Goal: Task Accomplishment & Management: Use online tool/utility

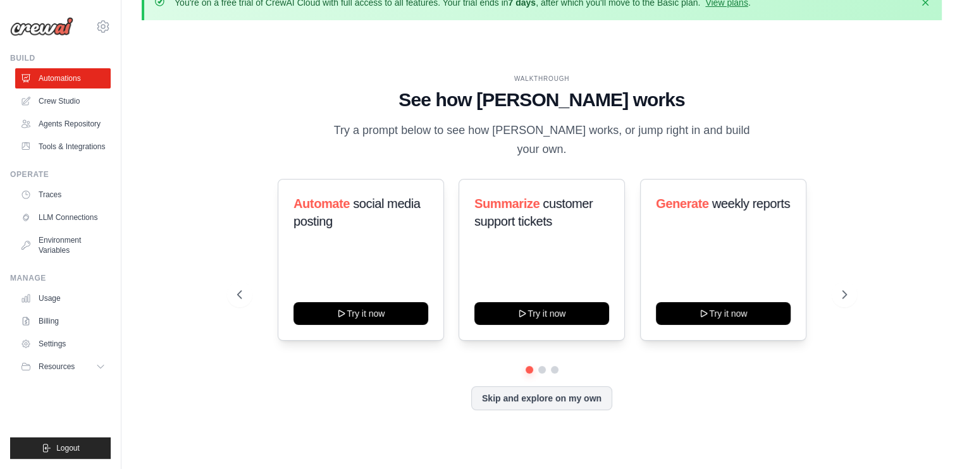
scroll to position [44, 0]
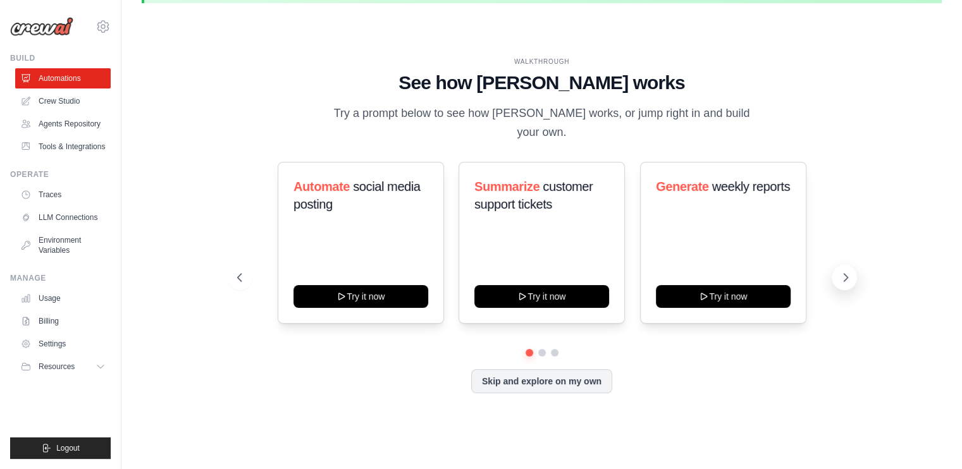
click at [843, 274] on icon at bounding box center [845, 278] width 4 height 8
click at [825, 190] on div "Create email marketing campaigns Try it now Process invoices automatically Try …" at bounding box center [542, 243] width 610 height 162
click at [847, 271] on icon at bounding box center [845, 277] width 13 height 13
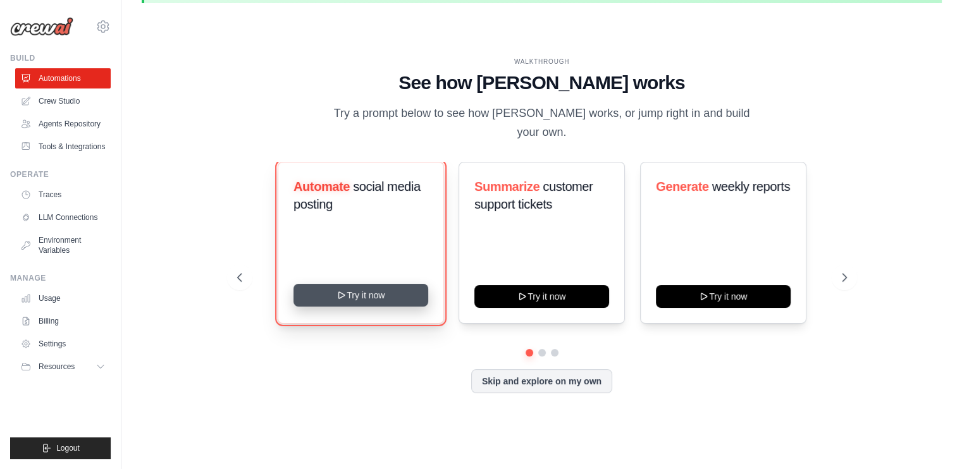
click at [348, 289] on button "Try it now" at bounding box center [360, 295] width 135 height 23
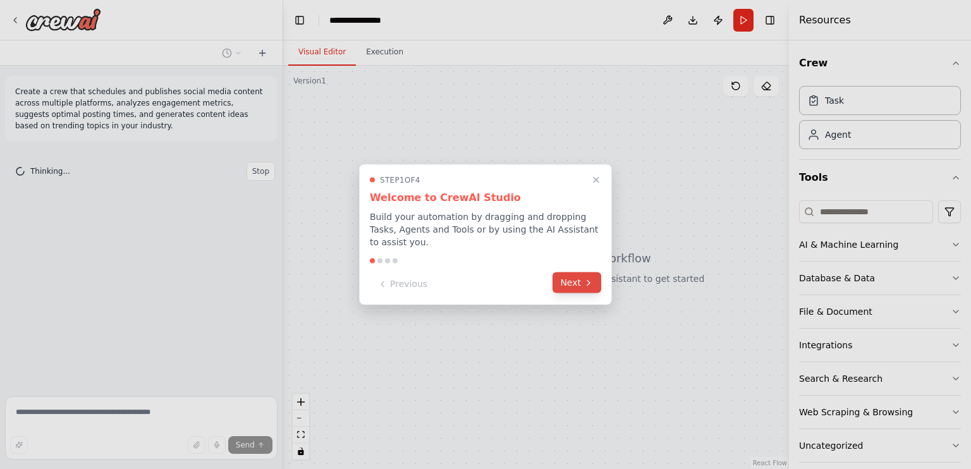
click at [575, 275] on button "Next" at bounding box center [577, 283] width 49 height 21
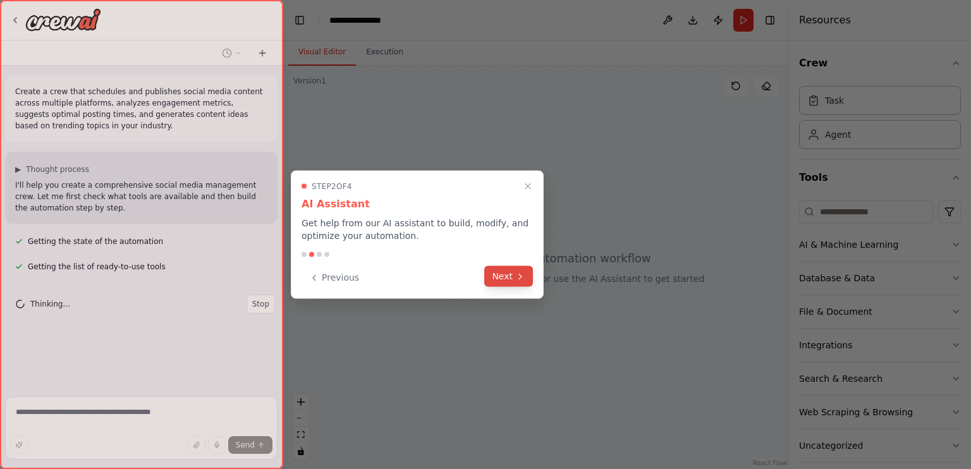
click at [505, 266] on button "Next" at bounding box center [508, 276] width 49 height 21
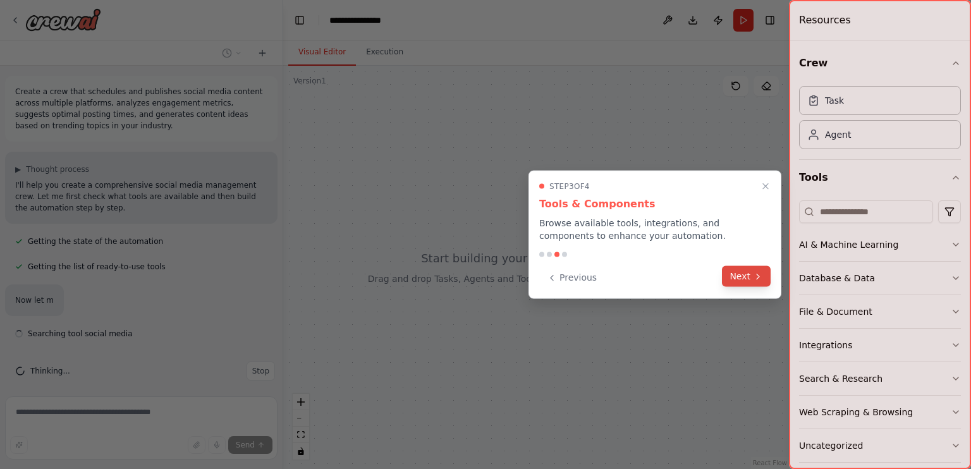
scroll to position [8, 0]
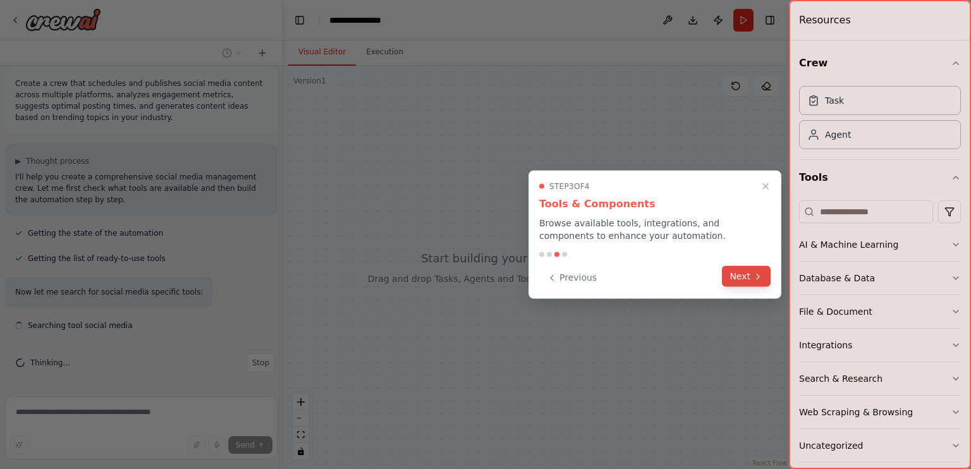
click at [749, 278] on button "Next" at bounding box center [746, 276] width 49 height 21
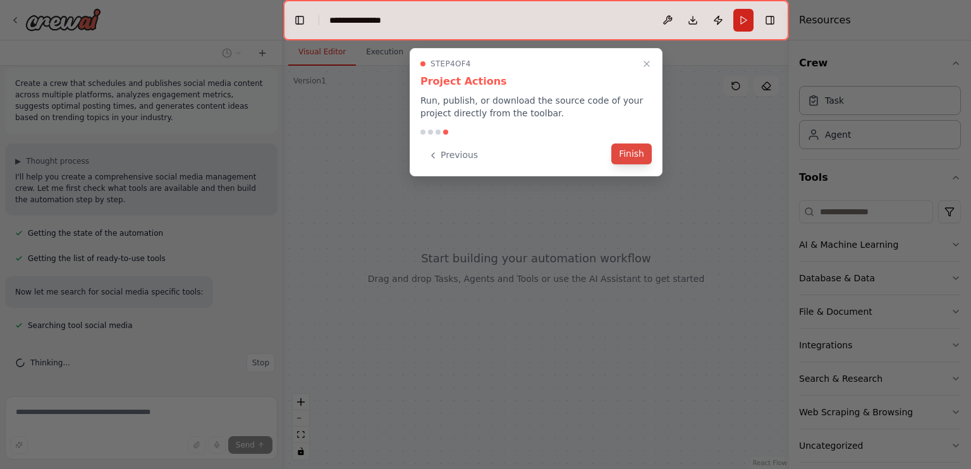
scroll to position [34, 0]
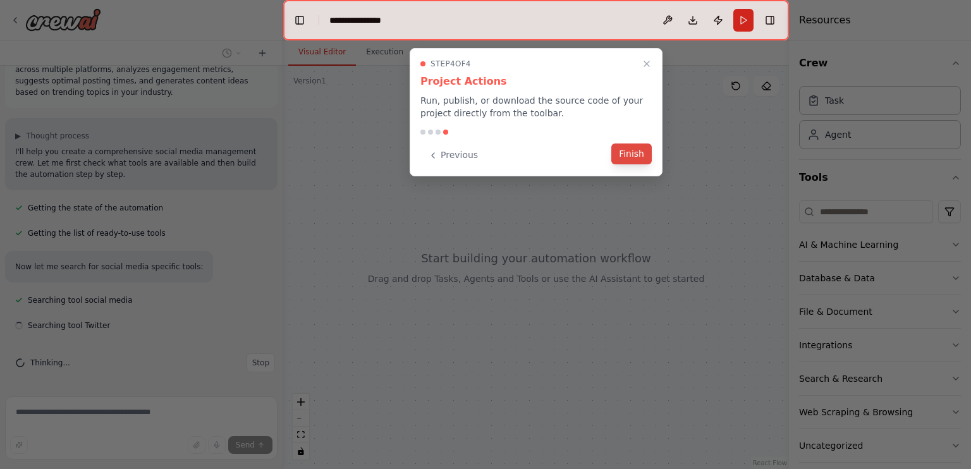
click at [627, 144] on button "Finish" at bounding box center [631, 154] width 40 height 21
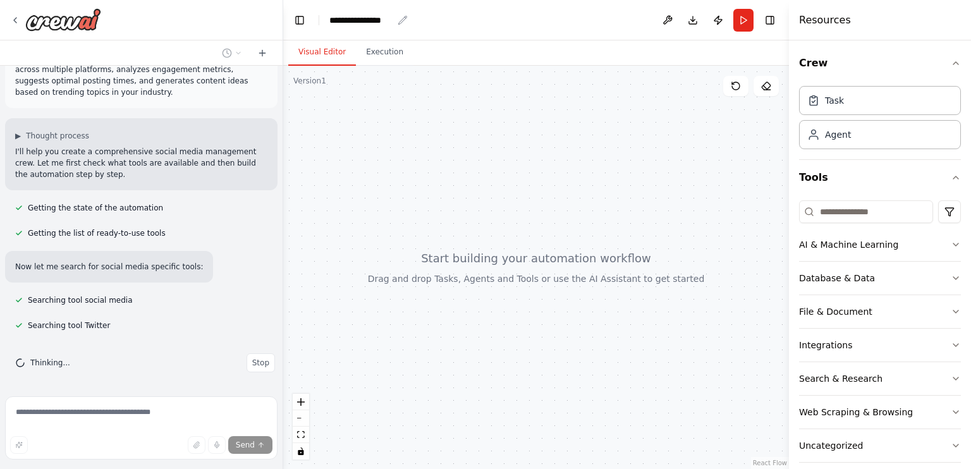
scroll to position [59, 0]
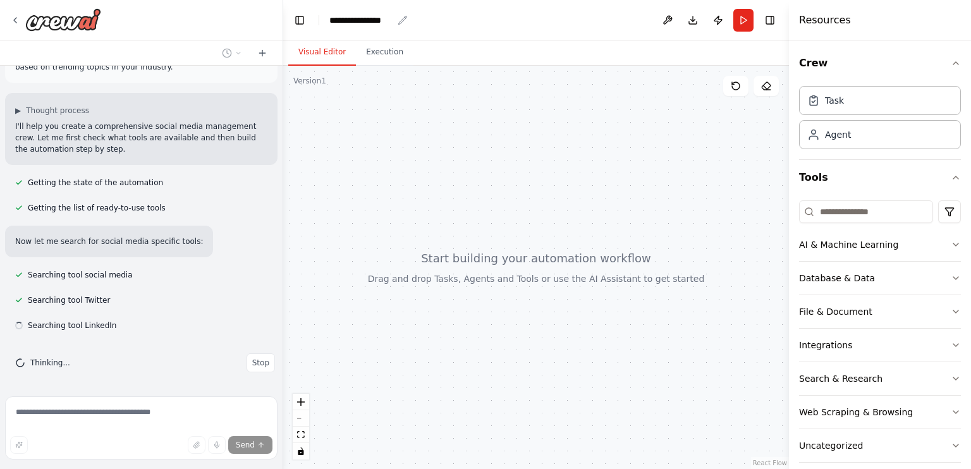
click at [369, 21] on div "**********" at bounding box center [360, 20] width 63 height 13
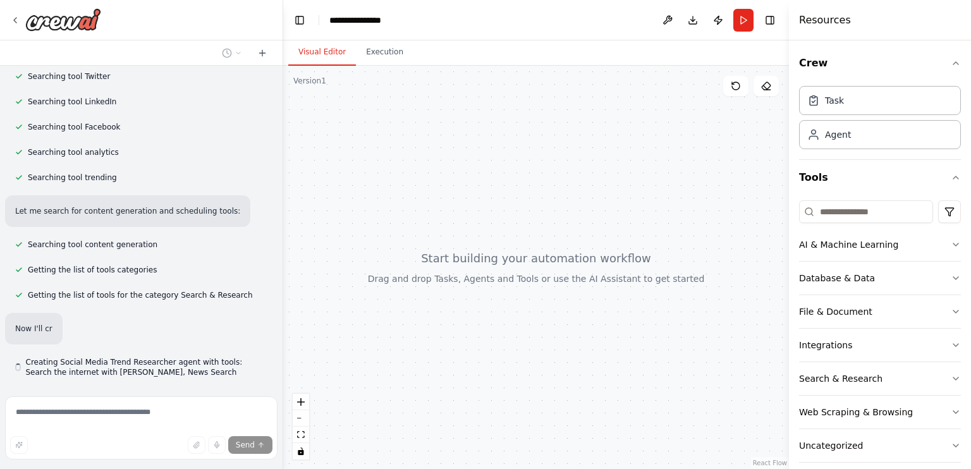
scroll to position [283, 0]
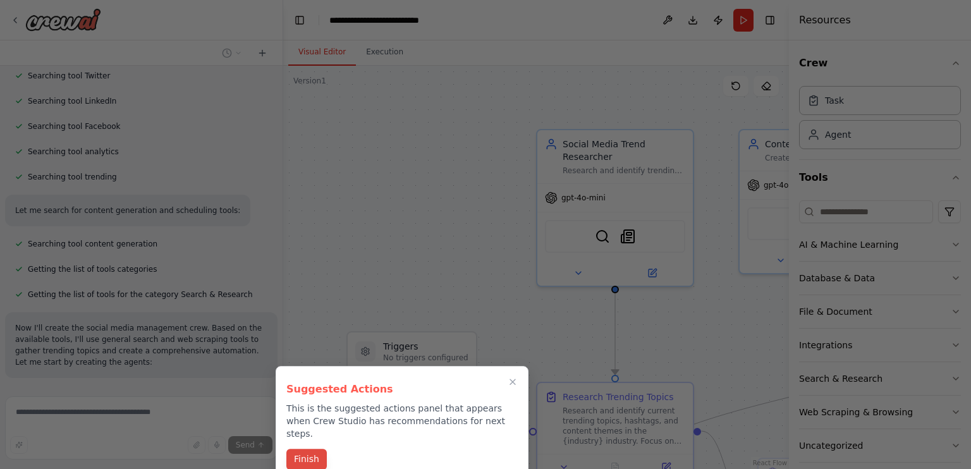
click at [304, 449] on button "Finish" at bounding box center [306, 459] width 40 height 21
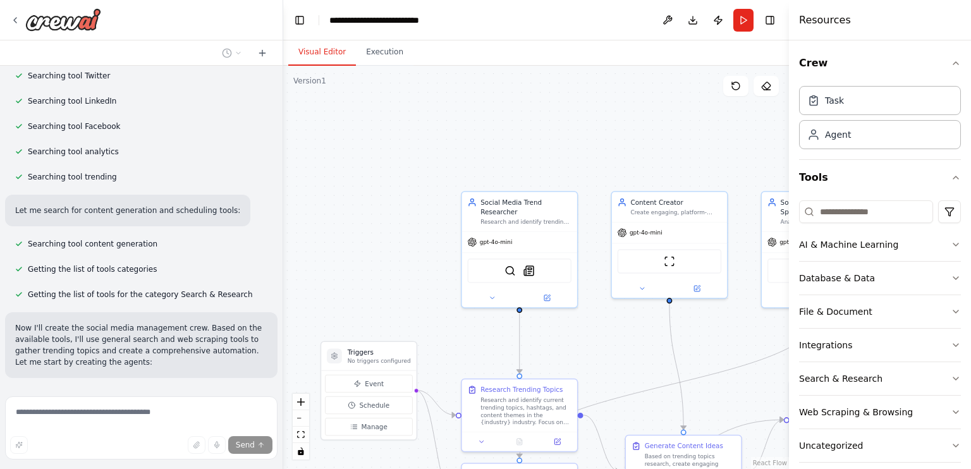
drag, startPoint x: 431, startPoint y: 259, endPoint x: 386, endPoint y: 269, distance: 45.5
click at [386, 269] on div ".deletable-edge-delete-btn { width: 20px; height: 20px; border: 0px solid #ffff…" at bounding box center [536, 267] width 506 height 403
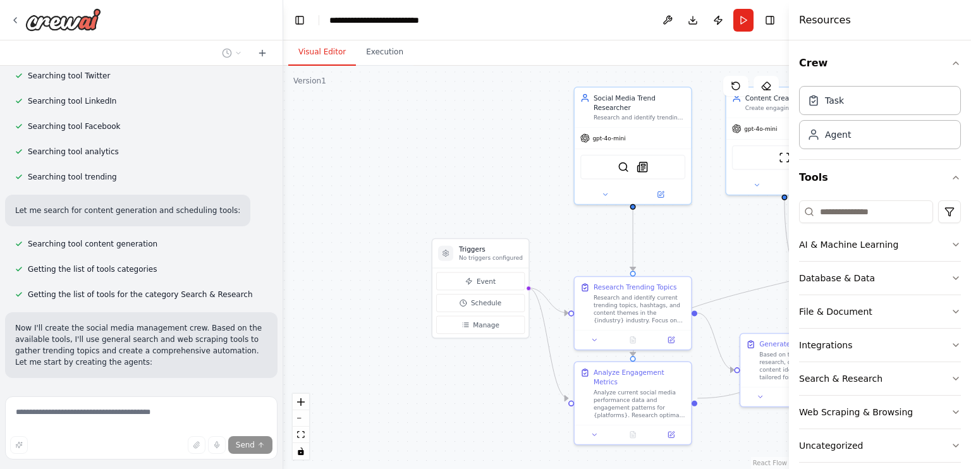
drag, startPoint x: 386, startPoint y: 269, endPoint x: 498, endPoint y: 168, distance: 150.8
click at [498, 168] on div ".deletable-edge-delete-btn { width: 20px; height: 20px; border: 0px solid #ffff…" at bounding box center [536, 267] width 506 height 403
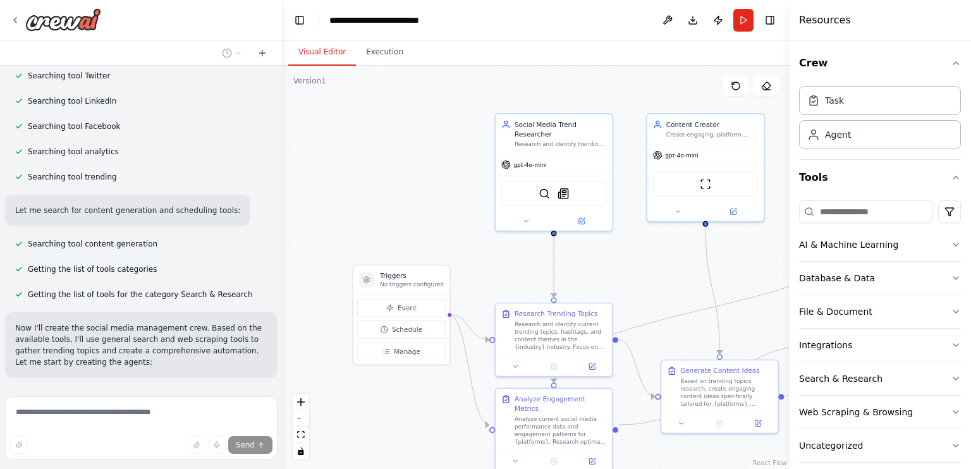
drag, startPoint x: 508, startPoint y: 188, endPoint x: 429, endPoint y: 216, distance: 83.2
click at [429, 216] on div ".deletable-edge-delete-btn { width: 20px; height: 20px; border: 0px solid #ffff…" at bounding box center [536, 267] width 506 height 403
click at [384, 302] on button "Event" at bounding box center [401, 308] width 89 height 18
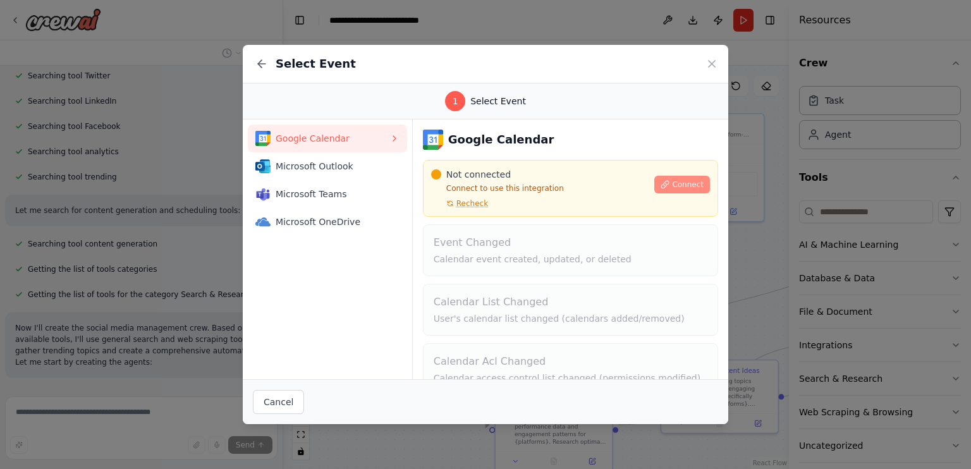
click at [664, 185] on button "Connect" at bounding box center [682, 185] width 56 height 18
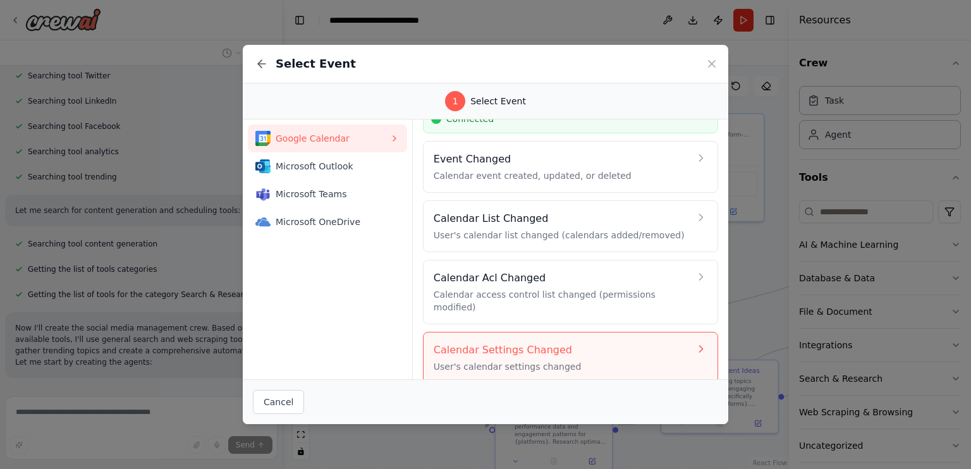
scroll to position [0, 0]
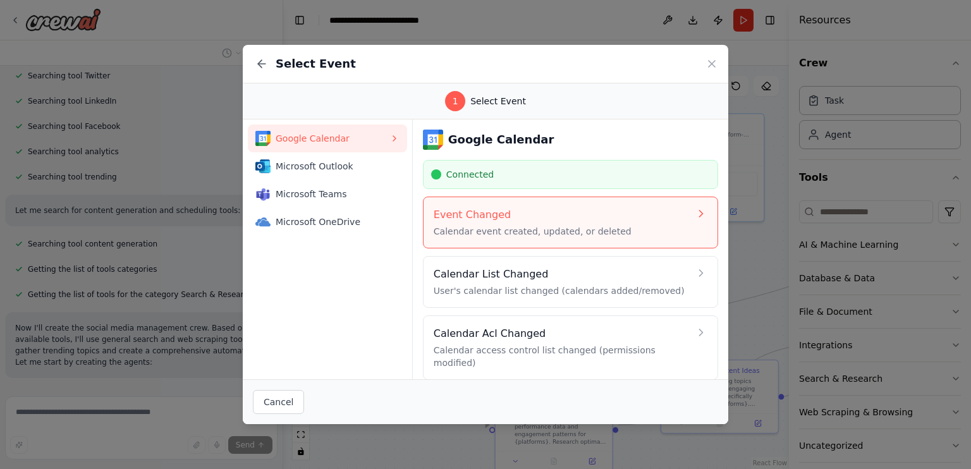
click at [474, 243] on button "Event Changed Calendar event created, updated, or deleted" at bounding box center [570, 223] width 295 height 52
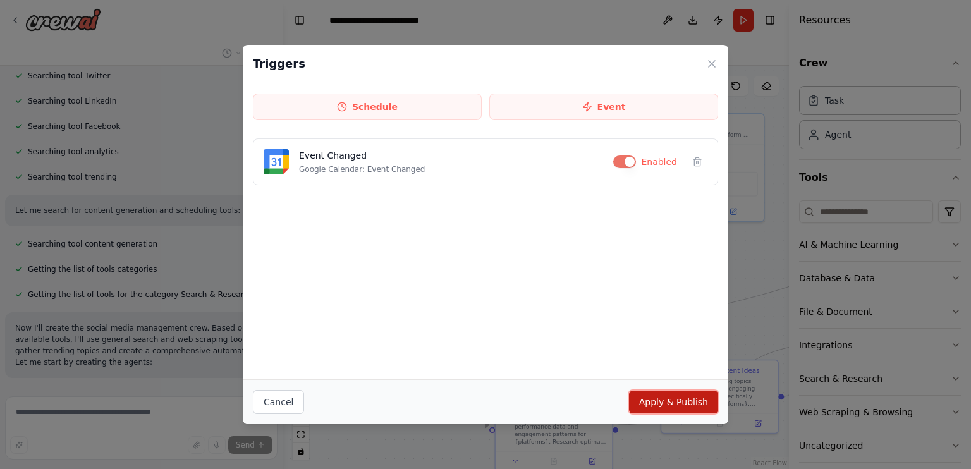
click at [647, 399] on button "Apply & Publish" at bounding box center [673, 402] width 89 height 23
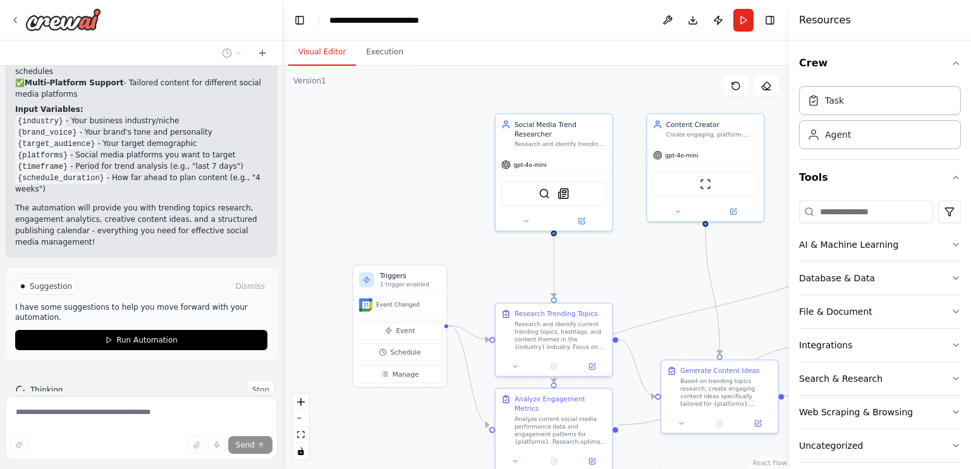
scroll to position [1355, 0]
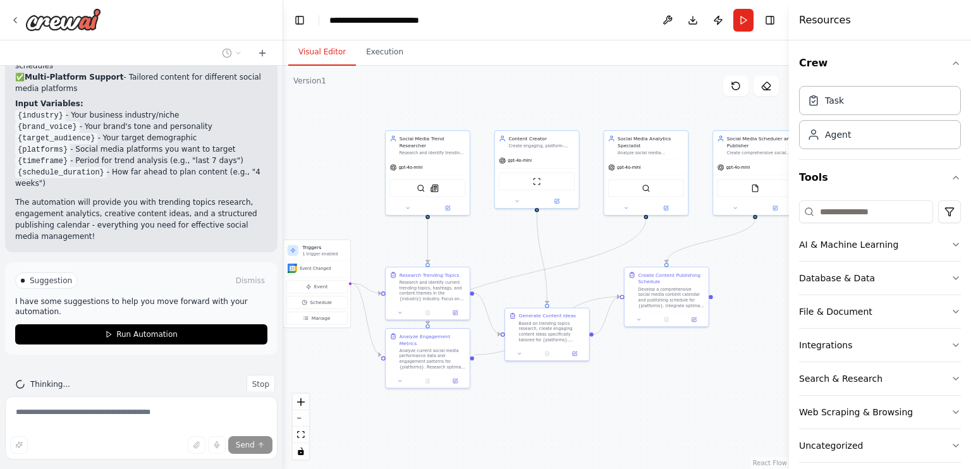
drag, startPoint x: 374, startPoint y: 222, endPoint x: 298, endPoint y: 209, distance: 77.0
click at [298, 209] on div ".deletable-edge-delete-btn { width: 20px; height: 20px; border: 0px solid #ffff…" at bounding box center [536, 267] width 506 height 403
click at [420, 183] on img at bounding box center [421, 187] width 8 height 8
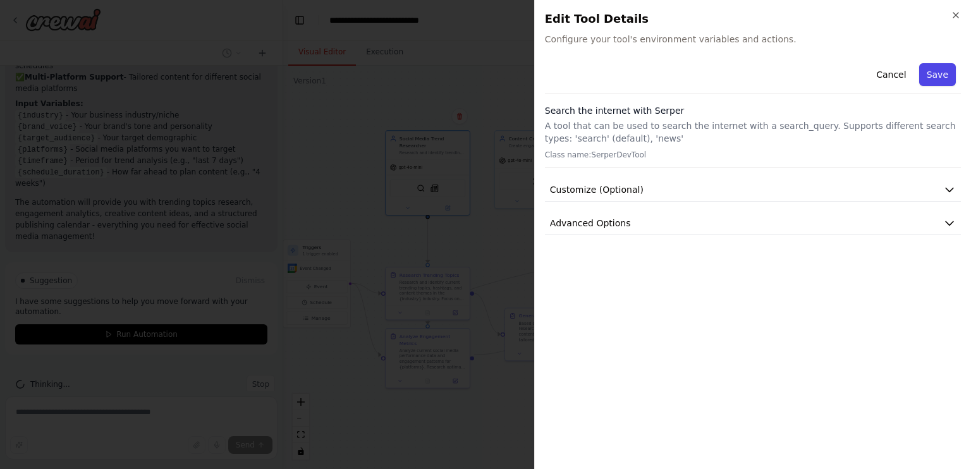
click at [934, 64] on button "Save" at bounding box center [937, 74] width 37 height 23
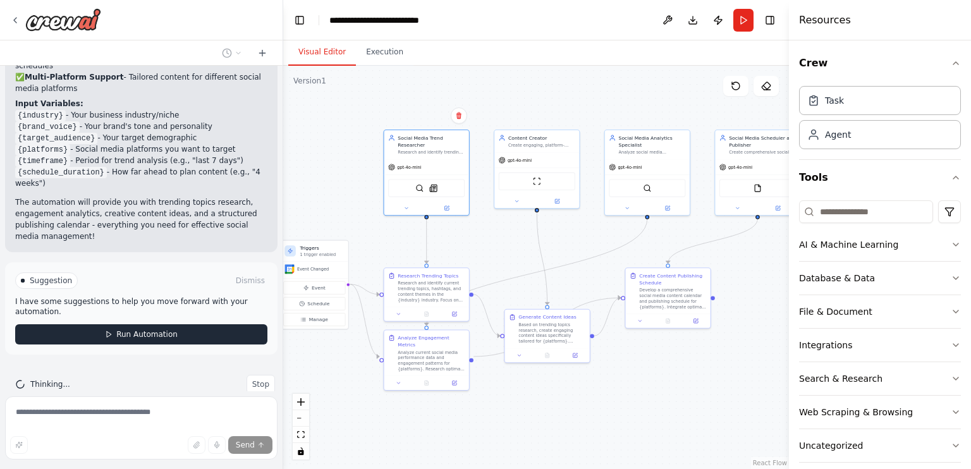
click at [107, 324] on button "Run Automation" at bounding box center [141, 334] width 252 height 20
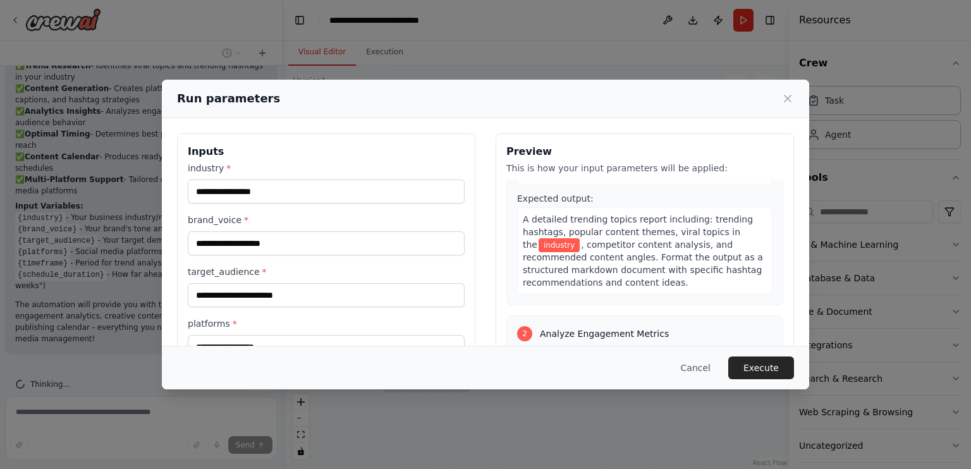
scroll to position [144, 0]
click at [284, 195] on input "industry *" at bounding box center [326, 192] width 277 height 24
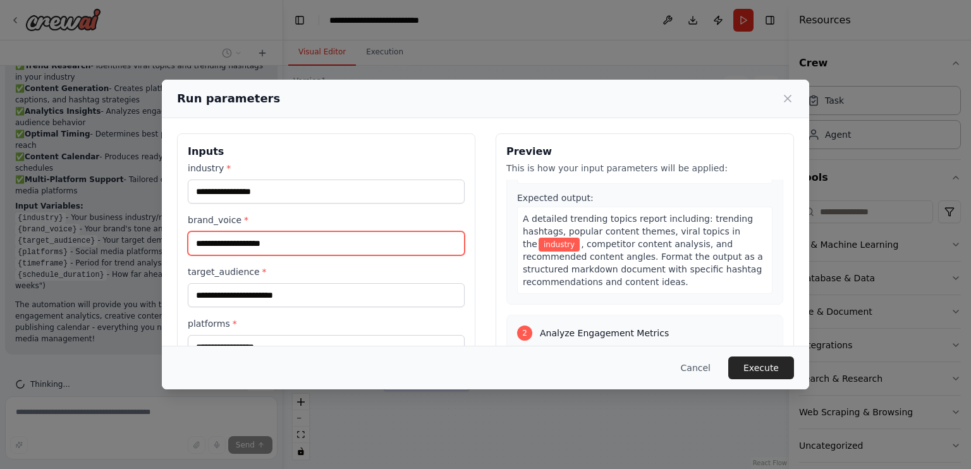
click at [269, 244] on input "brand_voice *" at bounding box center [326, 243] width 277 height 24
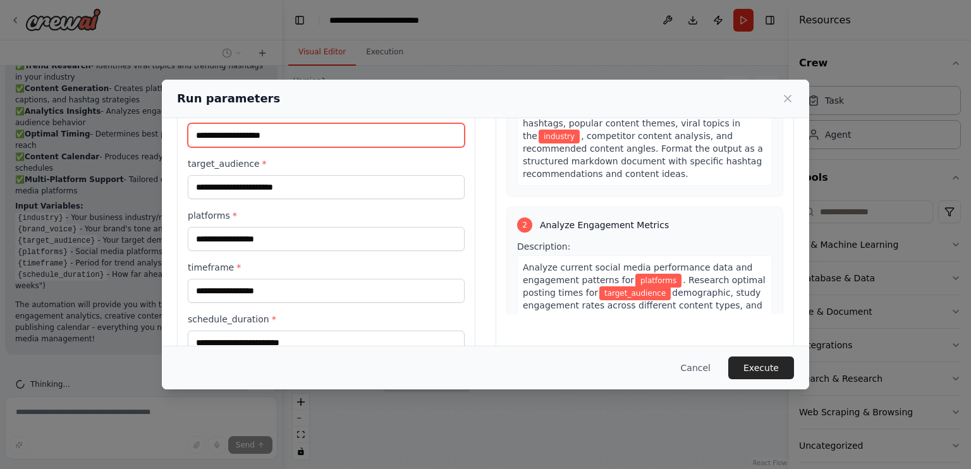
scroll to position [141, 0]
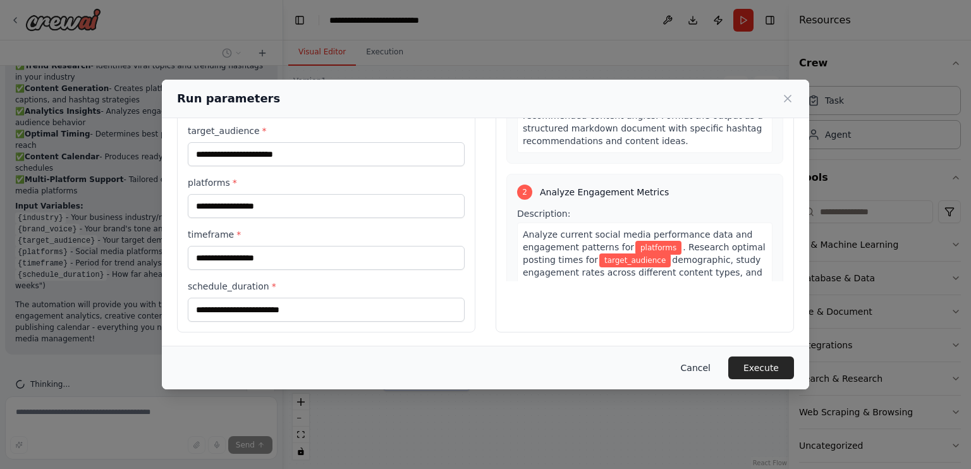
click at [699, 367] on button "Cancel" at bounding box center [696, 368] width 50 height 23
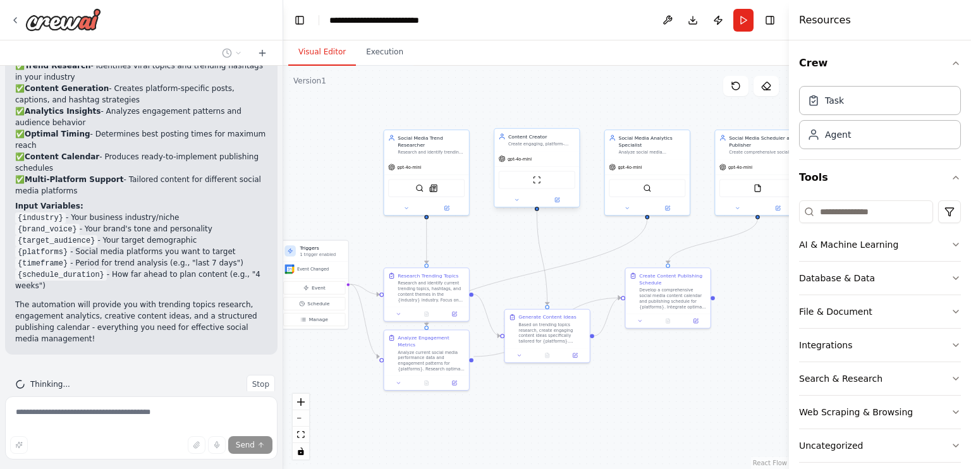
click at [530, 176] on div "ScrapeWebsiteTool" at bounding box center [537, 180] width 77 height 18
click at [516, 197] on icon at bounding box center [517, 200] width 6 height 6
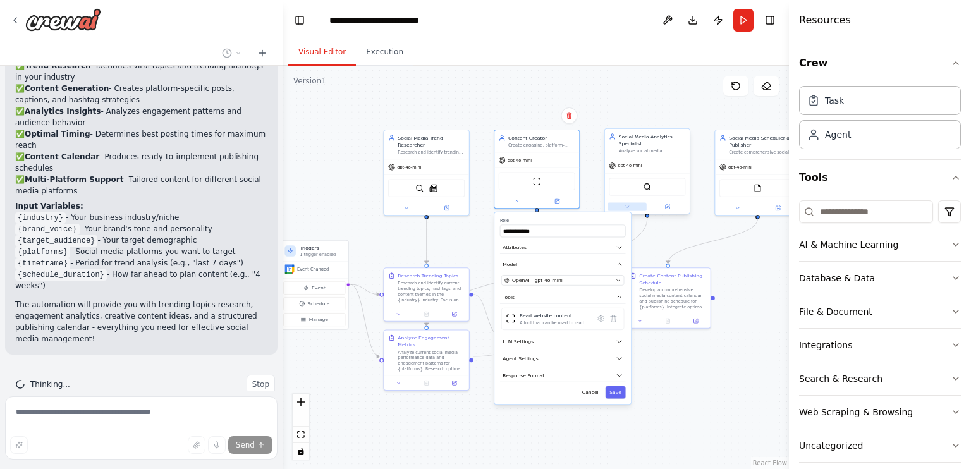
click at [625, 208] on icon at bounding box center [628, 207] width 6 height 6
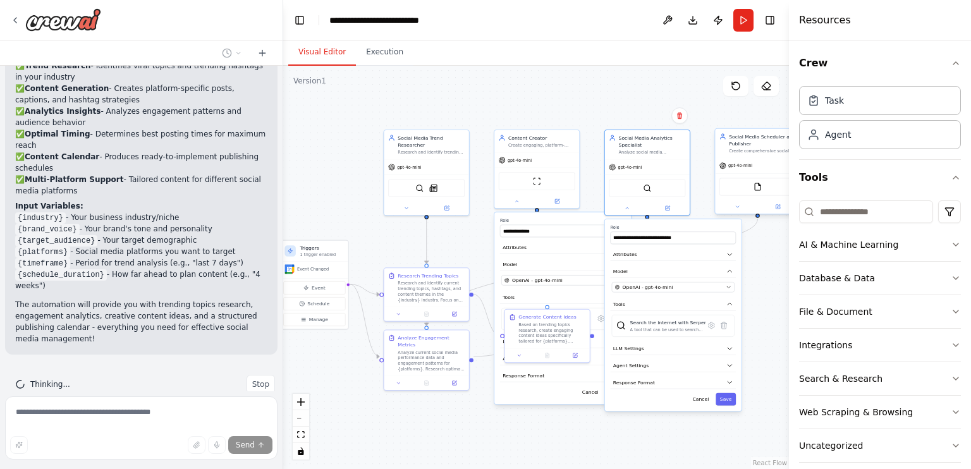
click at [741, 212] on div at bounding box center [757, 207] width 85 height 14
click at [732, 211] on div at bounding box center [757, 207] width 85 height 14
click at [522, 201] on button at bounding box center [517, 200] width 39 height 8
click at [628, 209] on icon at bounding box center [628, 207] width 6 height 6
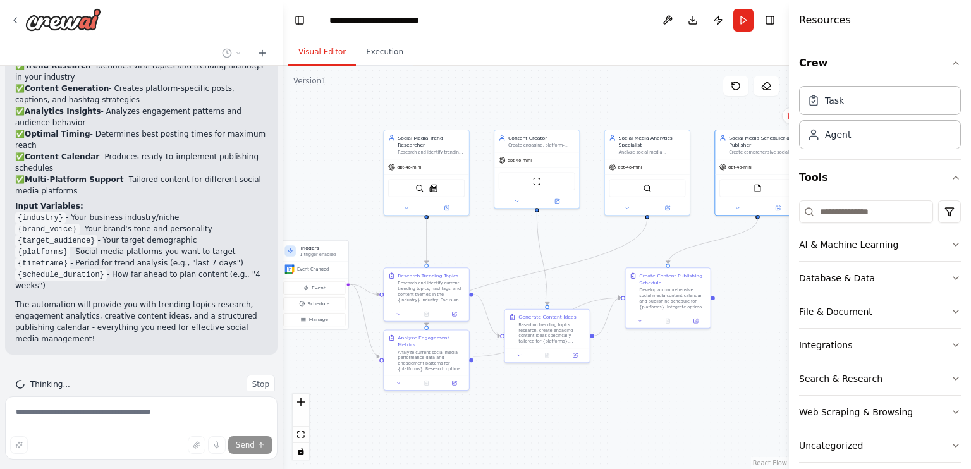
click at [630, 372] on div ".deletable-edge-delete-btn { width: 20px; height: 20px; border: 0px solid #ffff…" at bounding box center [536, 267] width 506 height 403
click at [620, 95] on div ".deletable-edge-delete-btn { width: 20px; height: 20px; border: 0px solid #ffff…" at bounding box center [536, 267] width 506 height 403
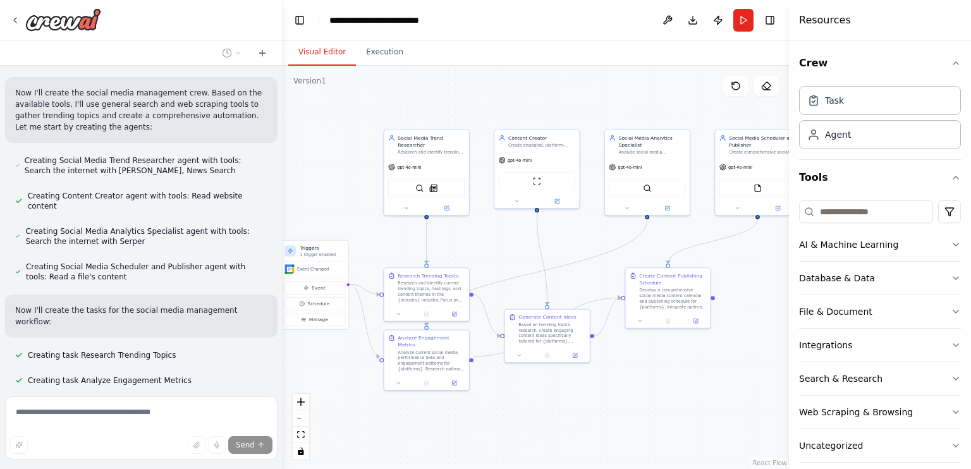
scroll to position [517, 0]
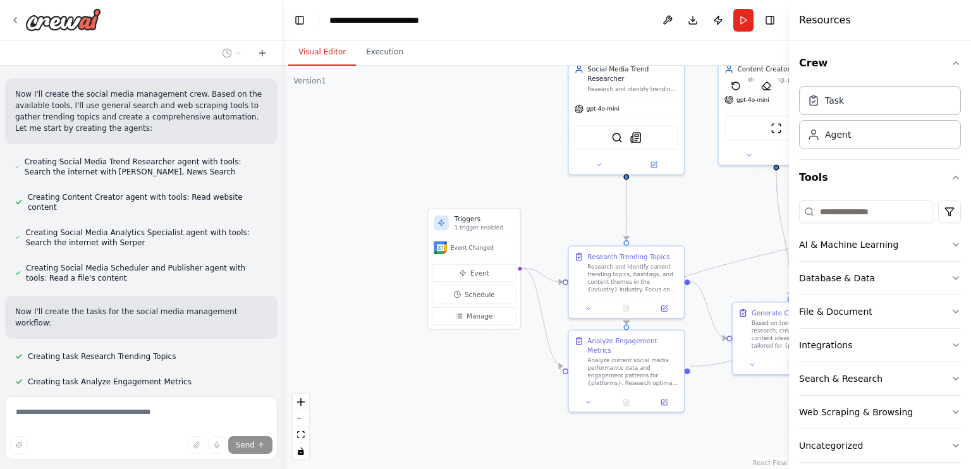
drag, startPoint x: 341, startPoint y: 317, endPoint x: 534, endPoint y: 317, distance: 193.5
click at [534, 317] on div ".deletable-edge-delete-btn { width: 20px; height: 20px; border: 0px solid #ffff…" at bounding box center [536, 267] width 506 height 403
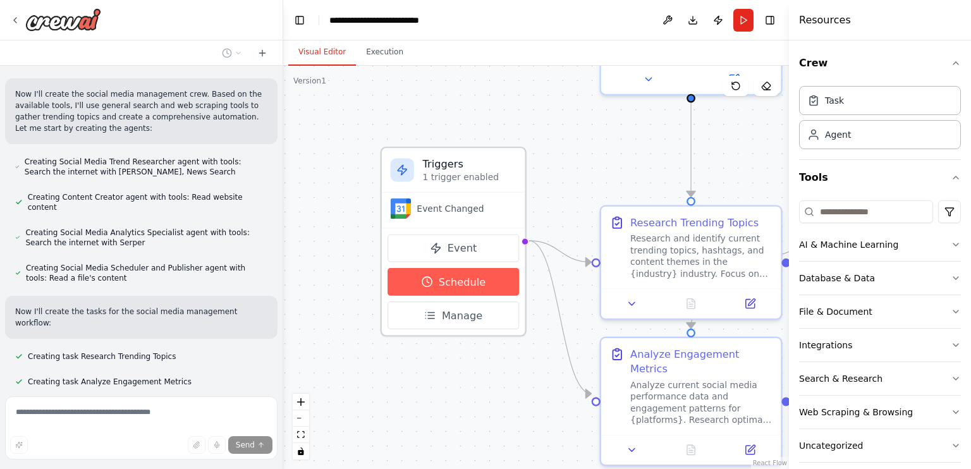
click at [446, 286] on span "Schedule" at bounding box center [462, 281] width 47 height 15
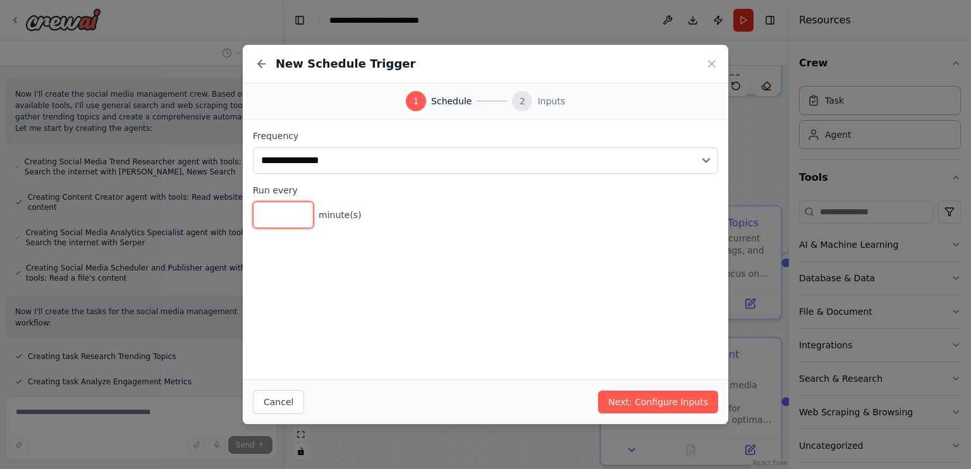
click at [298, 209] on input "*" at bounding box center [283, 215] width 61 height 27
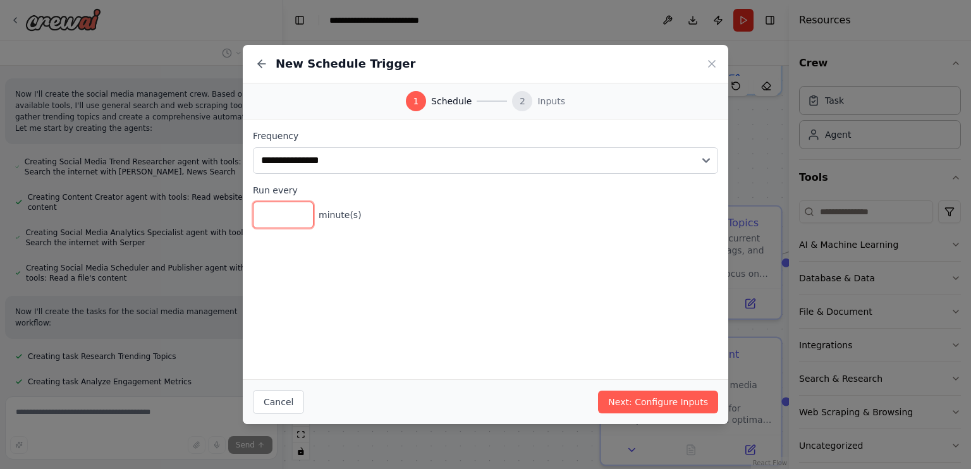
click at [299, 219] on input "*" at bounding box center [283, 215] width 61 height 27
click at [680, 143] on div "**********" at bounding box center [485, 152] width 465 height 44
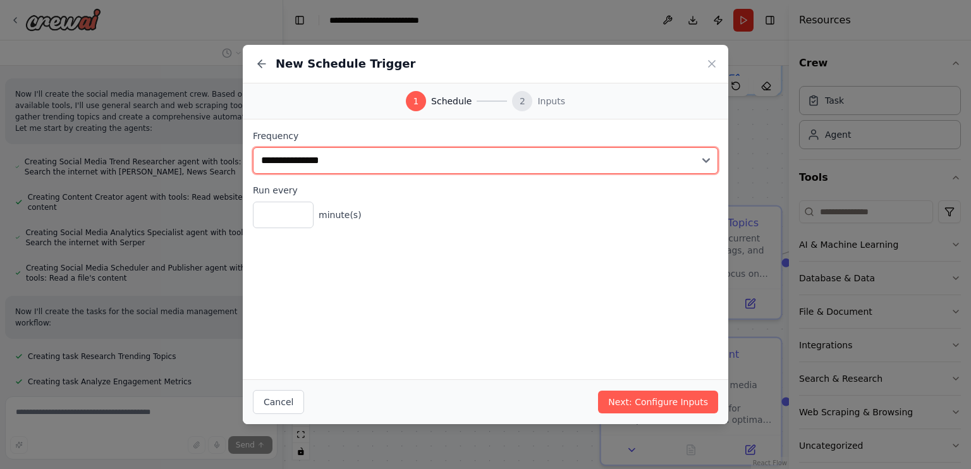
click at [662, 159] on select "**********" at bounding box center [485, 160] width 465 height 27
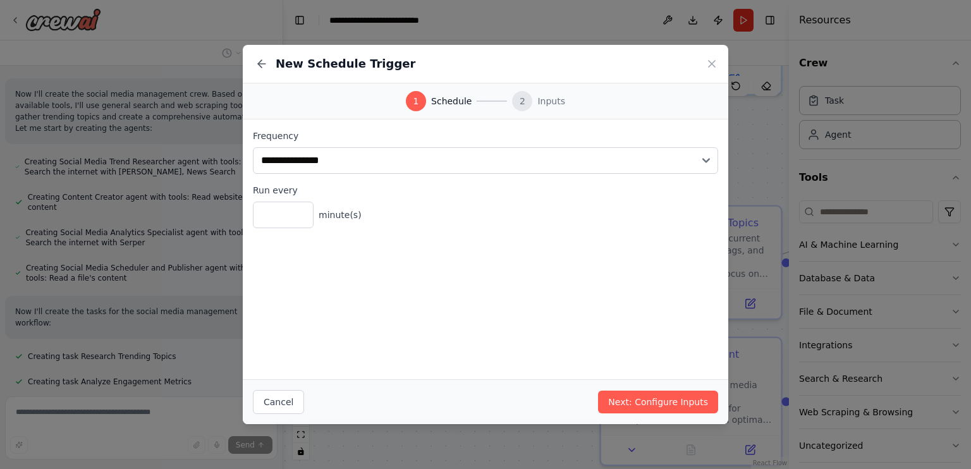
click at [644, 130] on label "Frequency" at bounding box center [485, 136] width 465 height 13
click at [302, 214] on input "*" at bounding box center [283, 215] width 61 height 27
type input "*"
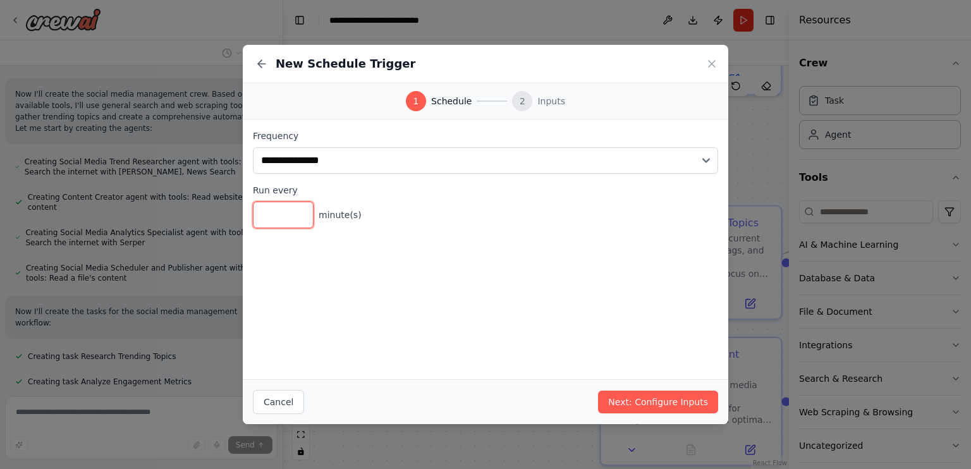
click at [302, 214] on input "*" at bounding box center [283, 215] width 61 height 27
click at [638, 394] on button "Next: Configure Inputs" at bounding box center [658, 402] width 120 height 23
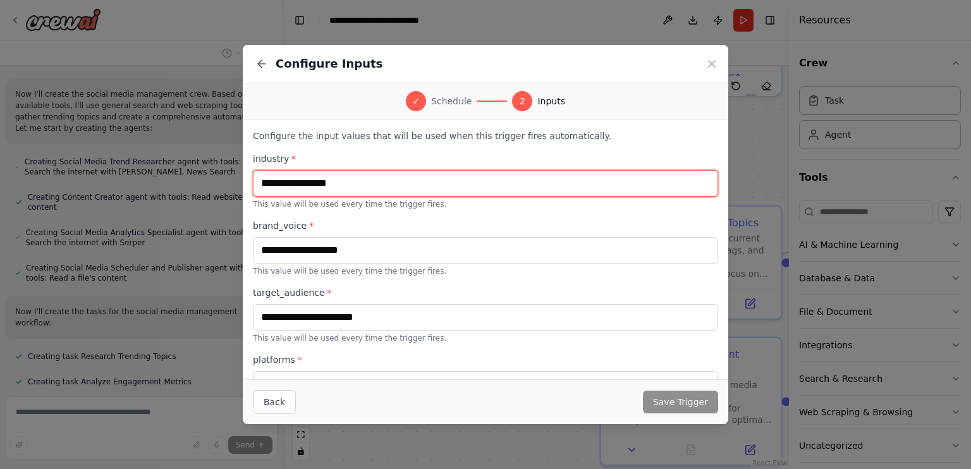
click at [343, 183] on input "text" at bounding box center [485, 183] width 465 height 27
type input "*"
type input "**********"
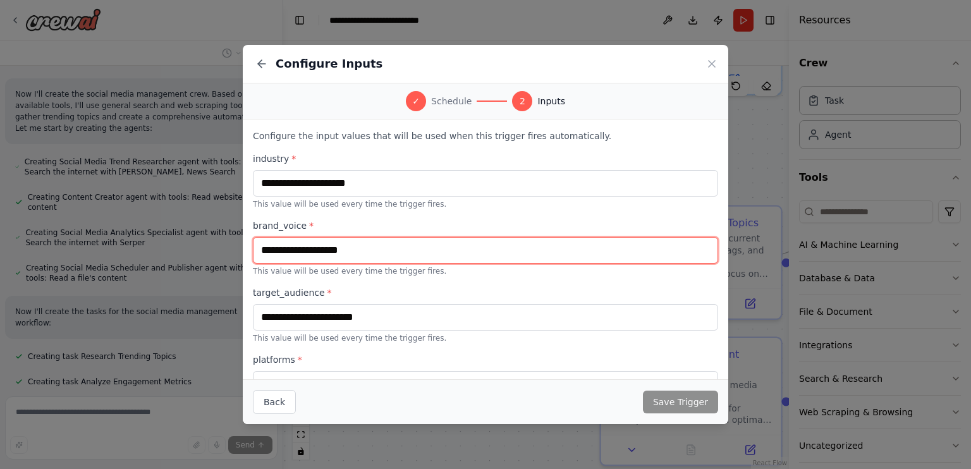
click at [341, 251] on input "text" at bounding box center [485, 250] width 465 height 27
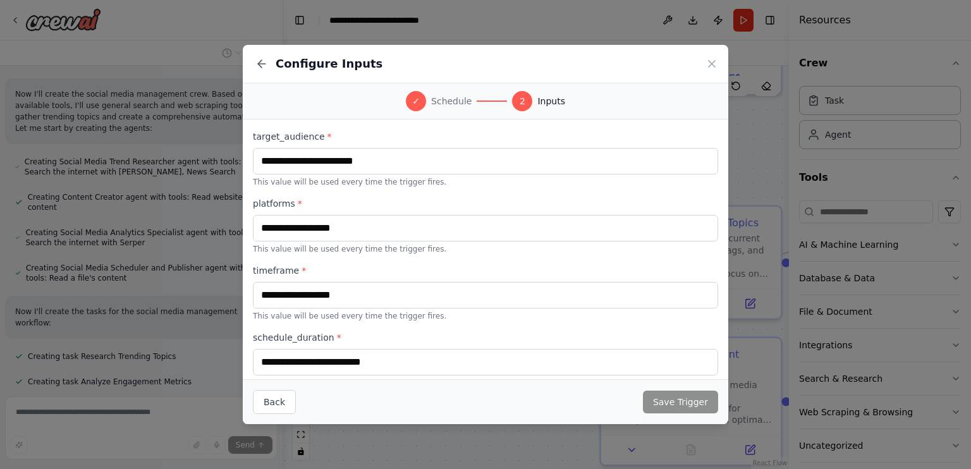
scroll to position [173, 0]
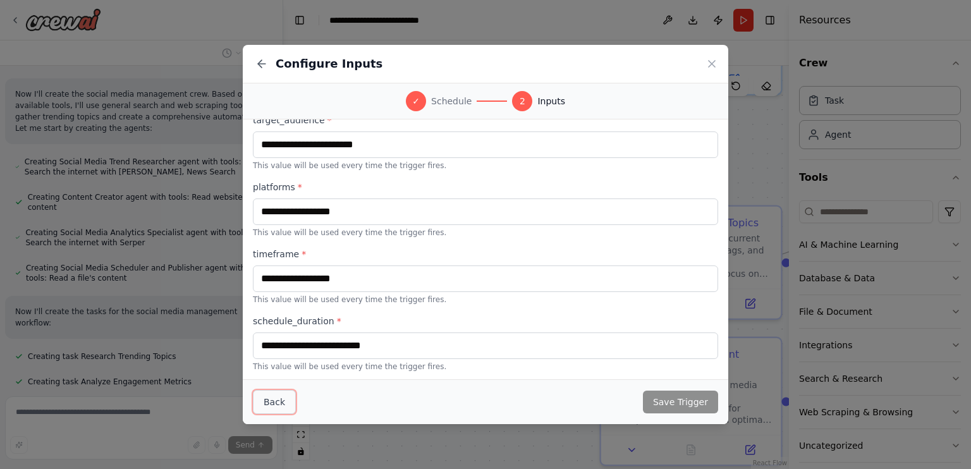
click at [270, 405] on button "Back" at bounding box center [274, 402] width 43 height 24
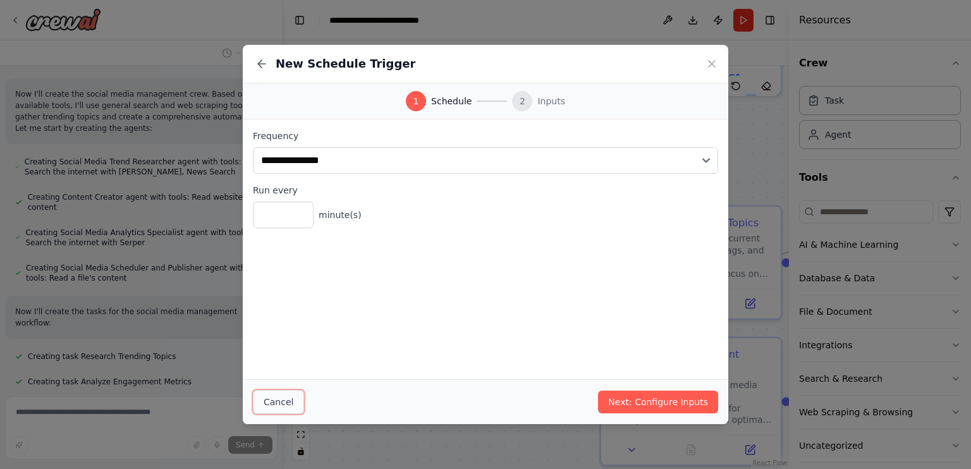
click at [270, 405] on button "Cancel" at bounding box center [278, 402] width 51 height 24
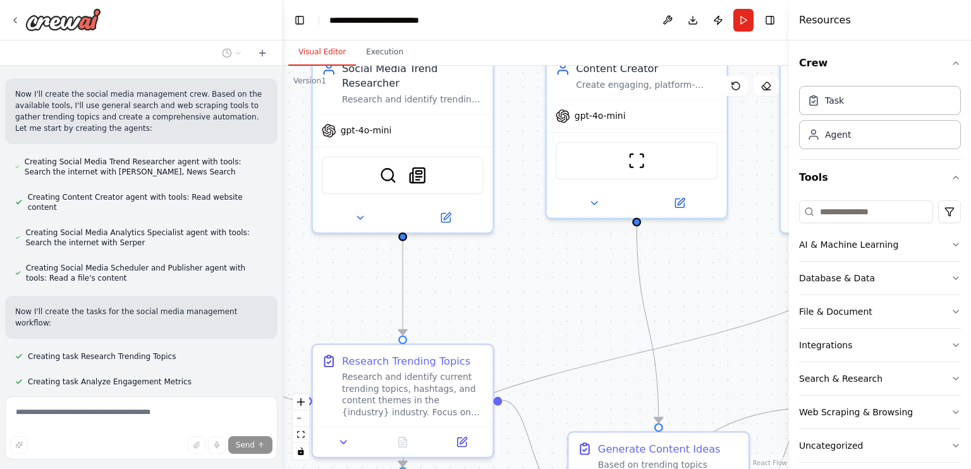
drag, startPoint x: 541, startPoint y: 360, endPoint x: 253, endPoint y: 498, distance: 319.9
click at [253, 469] on html "Create a crew that schedules and publishes social media content across multiple…" at bounding box center [485, 234] width 971 height 469
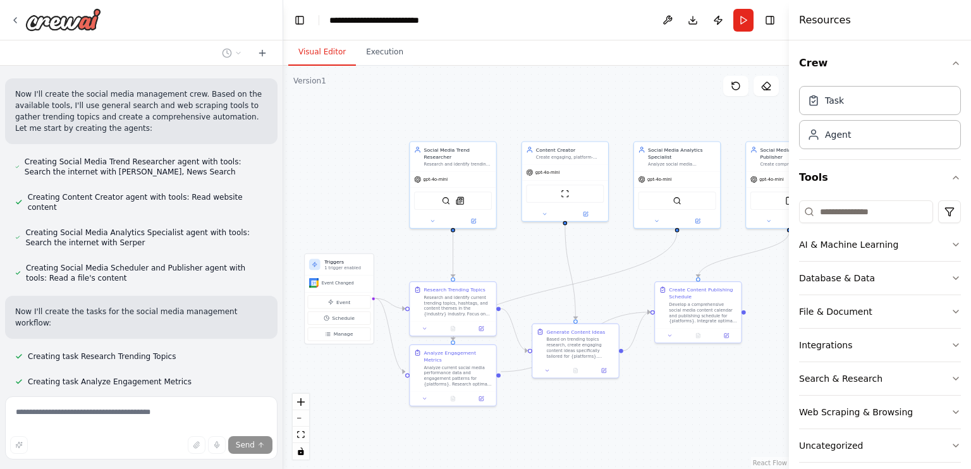
drag, startPoint x: 405, startPoint y: 295, endPoint x: 432, endPoint y: 250, distance: 51.6
click at [432, 250] on div ".deletable-edge-delete-btn { width: 20px; height: 20px; border: 0px solid #ffff…" at bounding box center [536, 267] width 506 height 403
